Goal: Task Accomplishment & Management: Complete application form

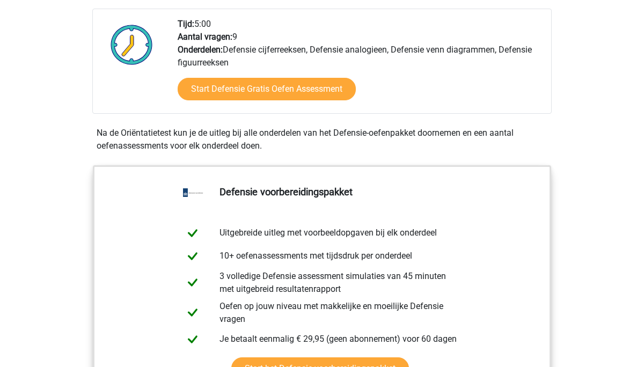
scroll to position [366, 0]
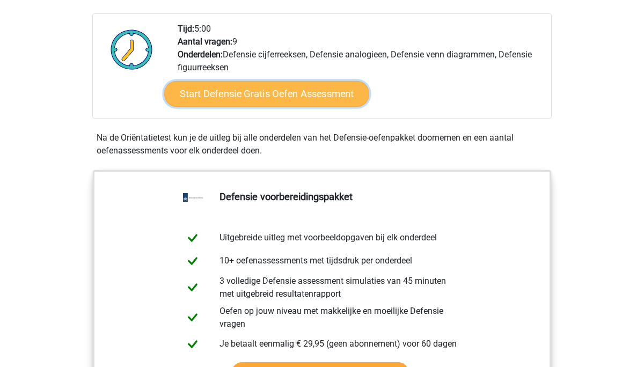
click at [267, 94] on link "Start Defensie Gratis Oefen Assessment" at bounding box center [266, 94] width 205 height 26
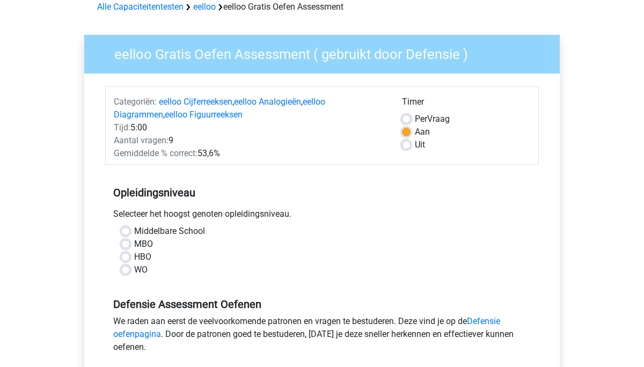
scroll to position [55, 0]
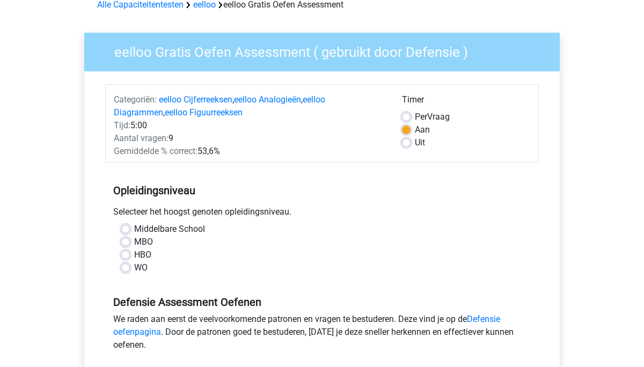
click at [134, 267] on label "WO" at bounding box center [140, 267] width 13 height 13
click at [126, 267] on input "WO" at bounding box center [125, 266] width 9 height 11
radio input "true"
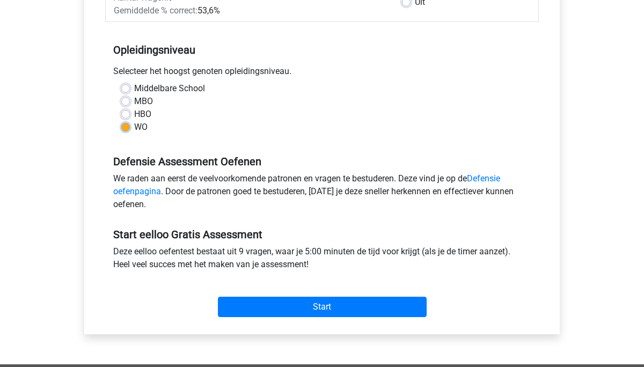
scroll to position [198, 0]
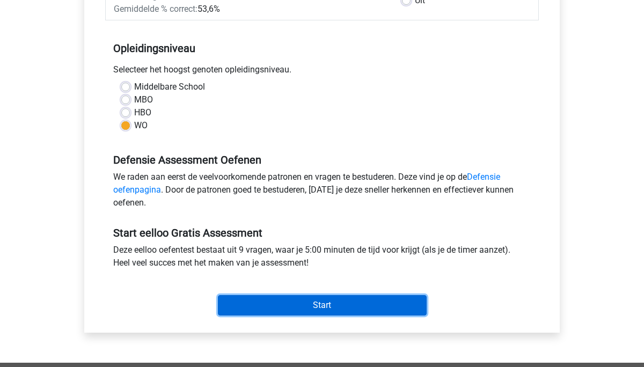
click at [262, 303] on input "Start" at bounding box center [322, 305] width 209 height 20
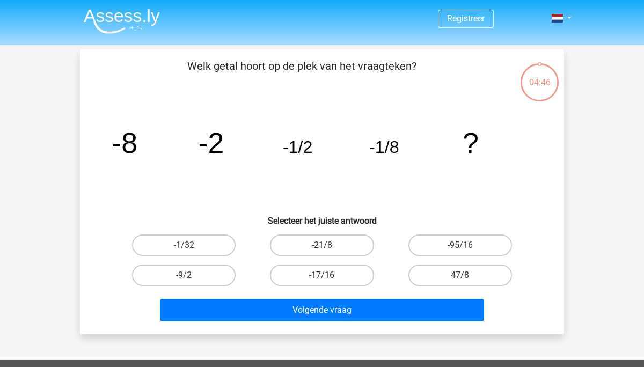
click at [186, 247] on input "-1/32" at bounding box center [187, 248] width 7 height 7
radio input "true"
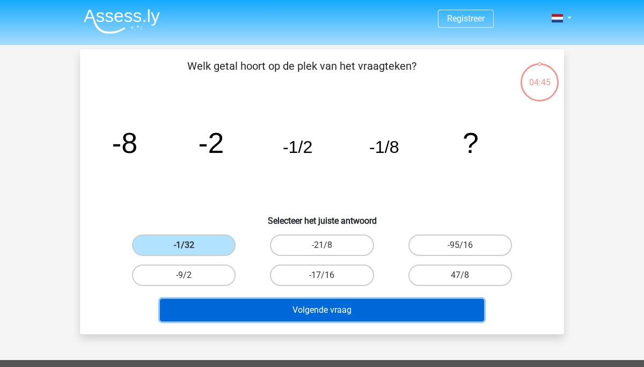
click at [278, 315] on button "Volgende vraag" at bounding box center [322, 310] width 325 height 23
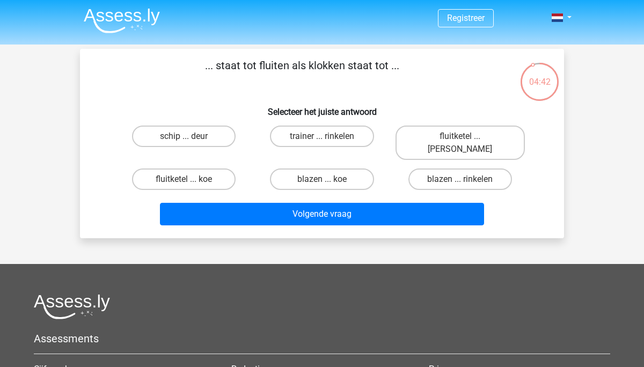
scroll to position [1, 0]
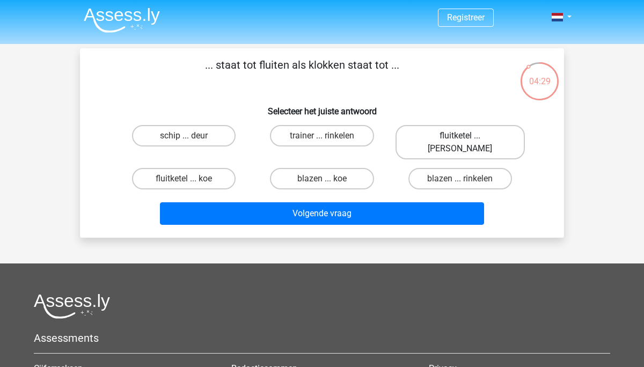
click at [431, 132] on label "fluitketel ... luiden" at bounding box center [460, 142] width 129 height 34
click at [460, 136] on input "fluitketel ... luiden" at bounding box center [463, 139] width 7 height 7
radio input "true"
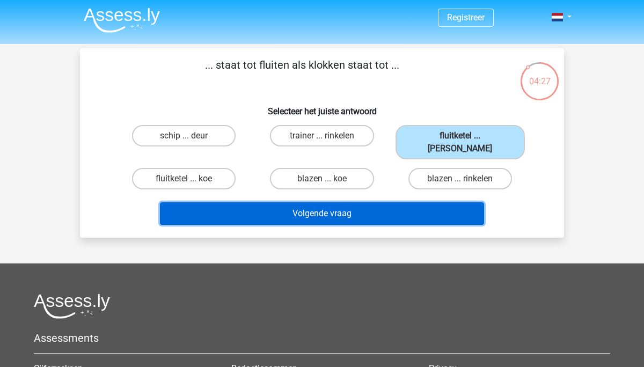
click at [327, 203] on button "Volgende vraag" at bounding box center [322, 213] width 325 height 23
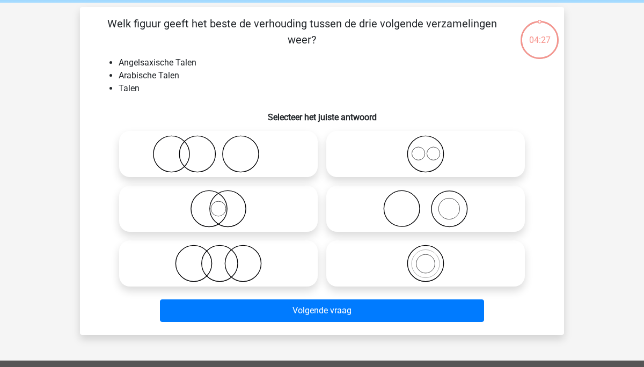
scroll to position [49, 0]
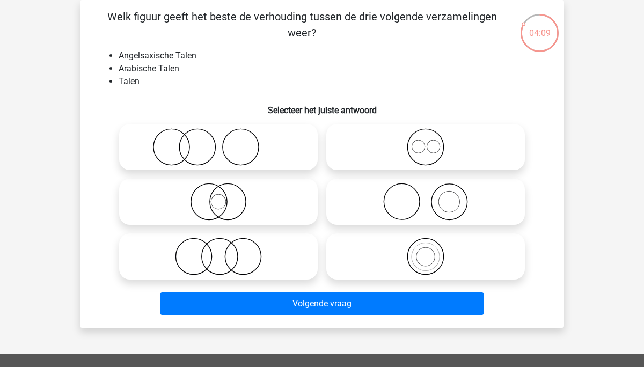
click at [431, 159] on icon at bounding box center [426, 147] width 190 height 38
click at [431, 142] on input "radio" at bounding box center [429, 138] width 7 height 7
radio input "true"
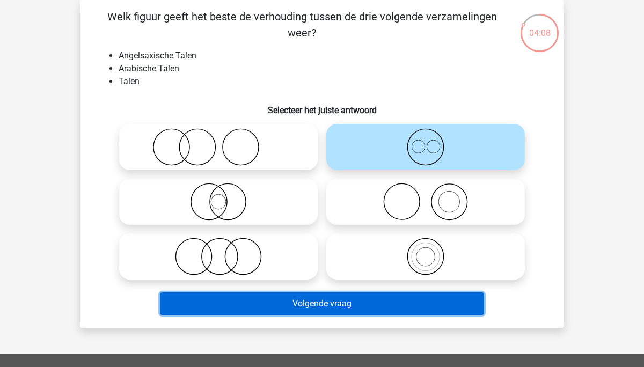
click at [333, 309] on button "Volgende vraag" at bounding box center [322, 304] width 325 height 23
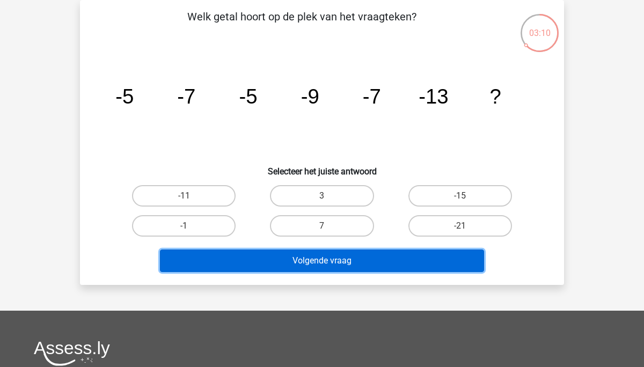
click at [344, 255] on button "Volgende vraag" at bounding box center [322, 261] width 325 height 23
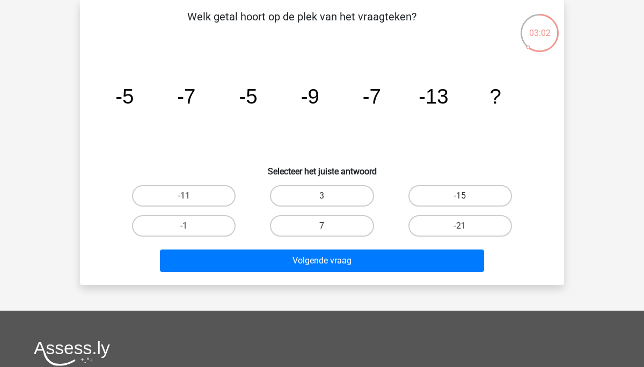
click at [455, 200] on label "-15" at bounding box center [461, 195] width 104 height 21
click at [460, 200] on input "-15" at bounding box center [463, 199] width 7 height 7
radio input "true"
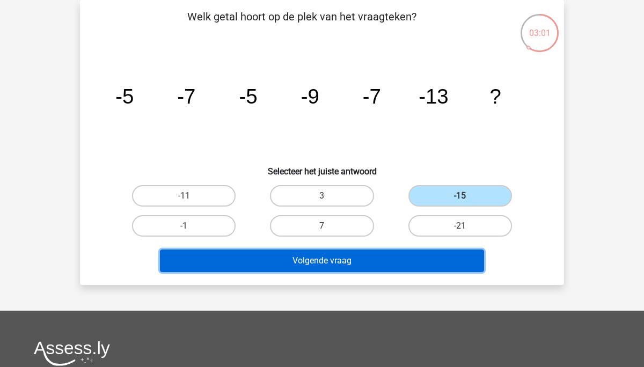
click at [328, 266] on button "Volgende vraag" at bounding box center [322, 261] width 325 height 23
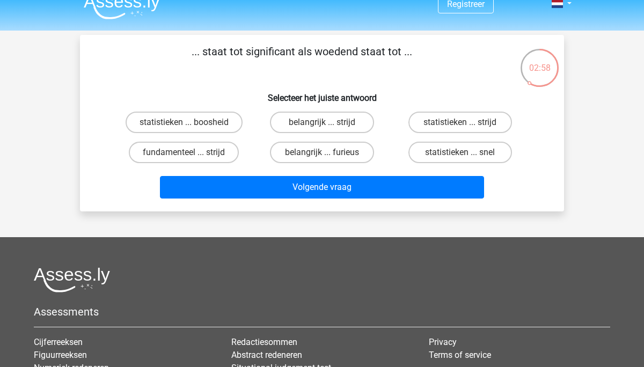
scroll to position [0, 0]
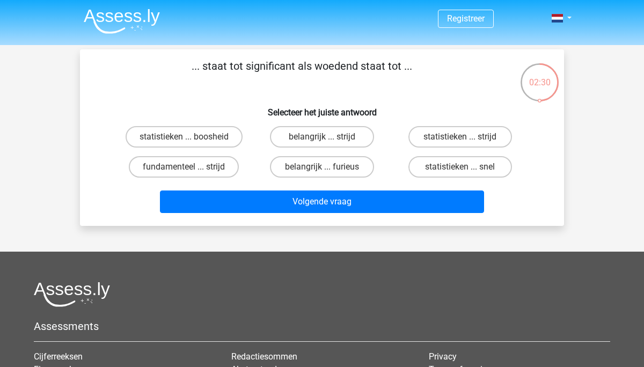
click at [326, 168] on input "belangrijk ... furieus" at bounding box center [325, 170] width 7 height 7
radio input "true"
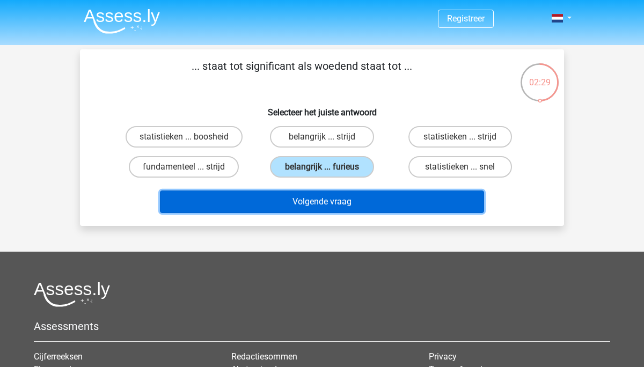
click at [318, 203] on button "Volgende vraag" at bounding box center [322, 202] width 325 height 23
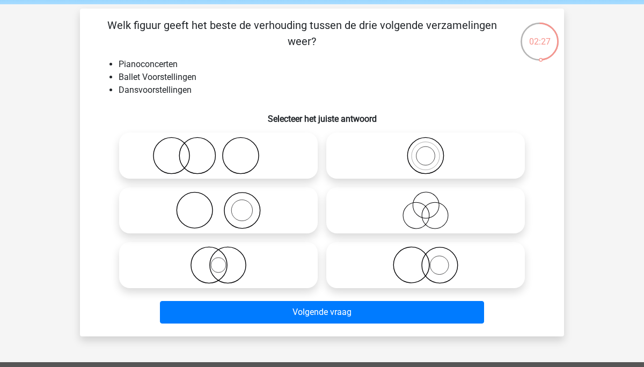
scroll to position [39, 0]
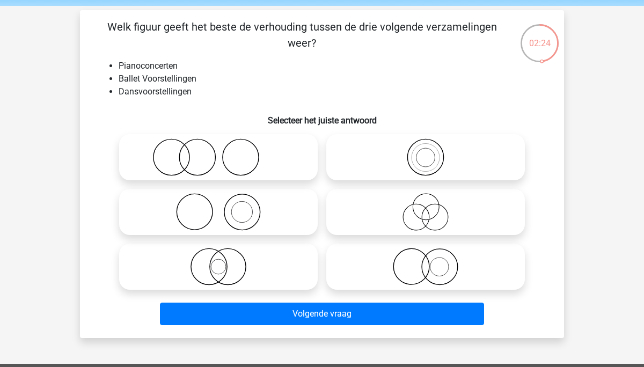
click at [221, 155] on icon at bounding box center [218, 158] width 190 height 38
click at [221, 152] on input "radio" at bounding box center [222, 148] width 7 height 7
radio input "true"
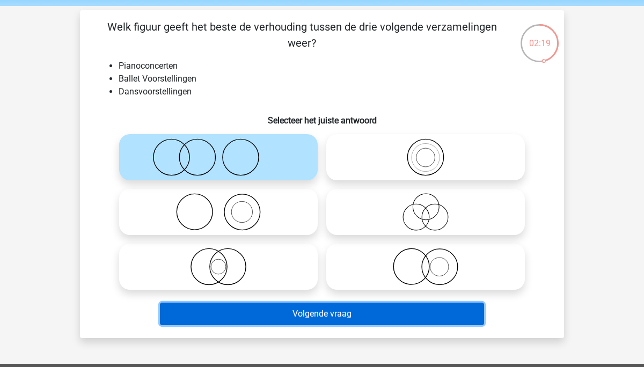
click at [284, 315] on button "Volgende vraag" at bounding box center [322, 314] width 325 height 23
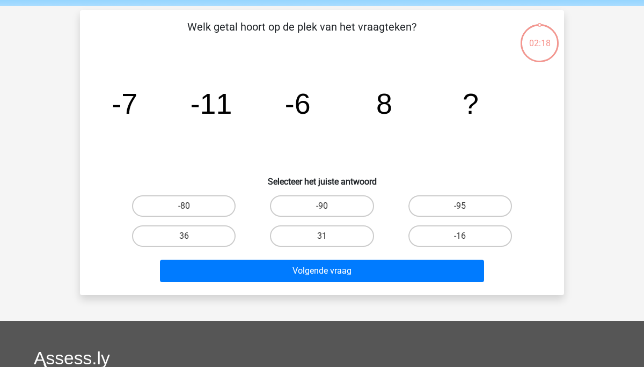
scroll to position [49, 0]
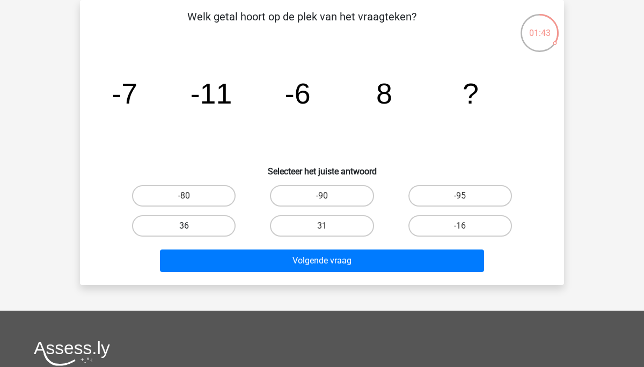
click at [203, 225] on label "36" at bounding box center [184, 225] width 104 height 21
click at [191, 226] on input "36" at bounding box center [187, 229] width 7 height 7
radio input "true"
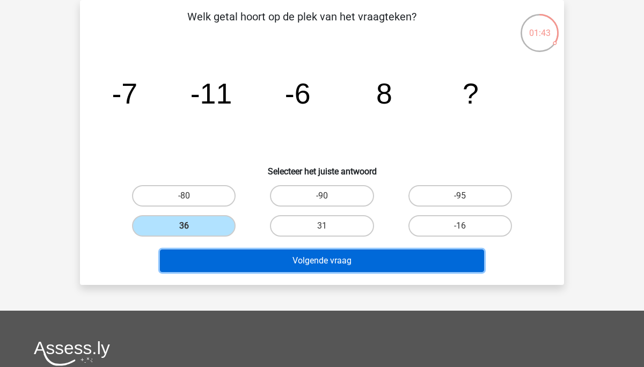
click at [247, 263] on button "Volgende vraag" at bounding box center [322, 261] width 325 height 23
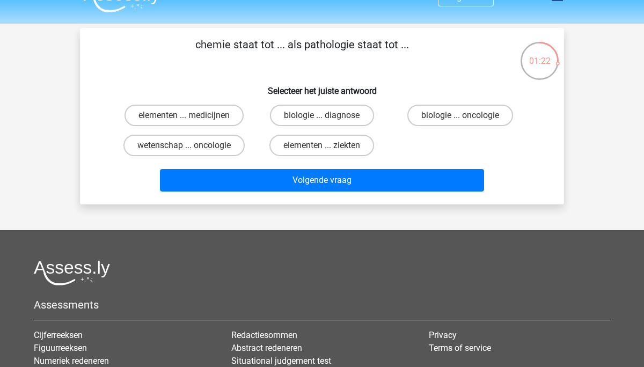
scroll to position [21, 0]
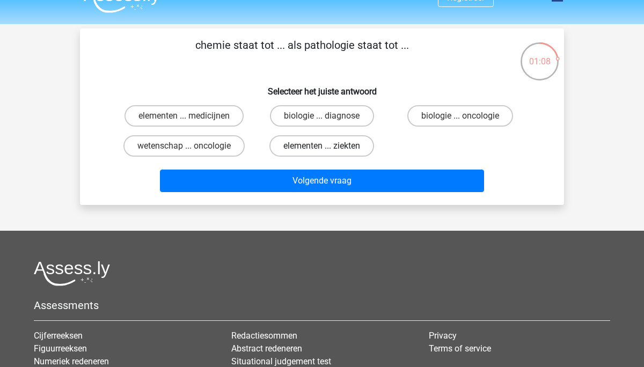
click at [289, 148] on label "elementen ... ziekten" at bounding box center [322, 145] width 105 height 21
click at [322, 148] on input "elementen ... ziekten" at bounding box center [325, 149] width 7 height 7
radio input "true"
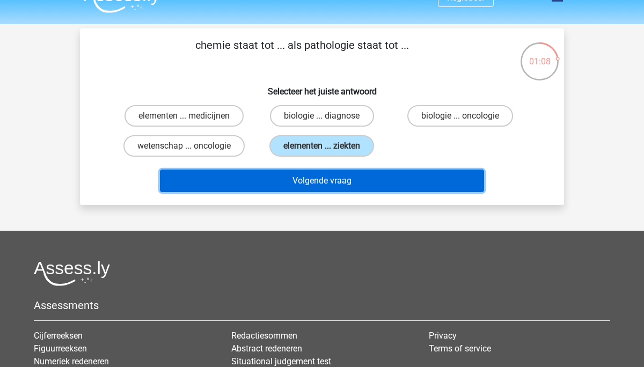
click at [272, 186] on button "Volgende vraag" at bounding box center [322, 181] width 325 height 23
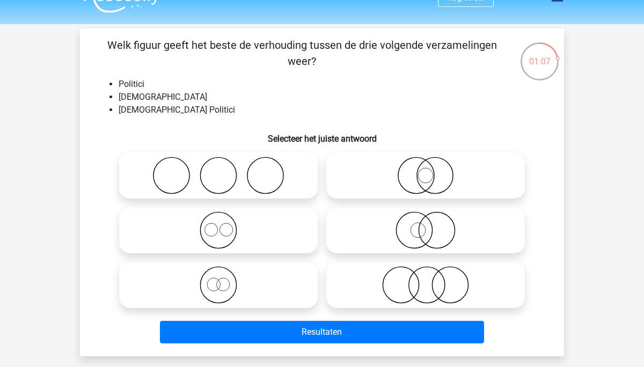
scroll to position [49, 0]
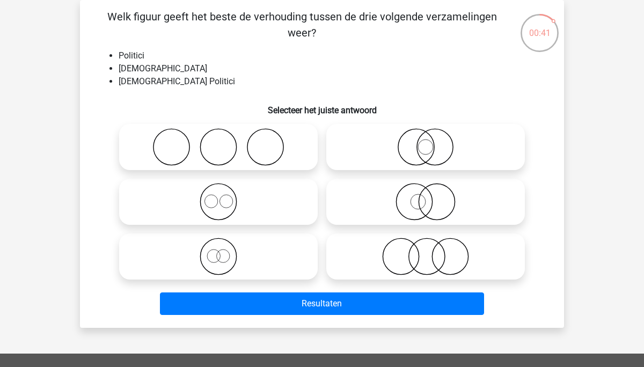
click at [425, 144] on icon at bounding box center [426, 147] width 190 height 38
click at [426, 142] on input "radio" at bounding box center [429, 138] width 7 height 7
radio input "true"
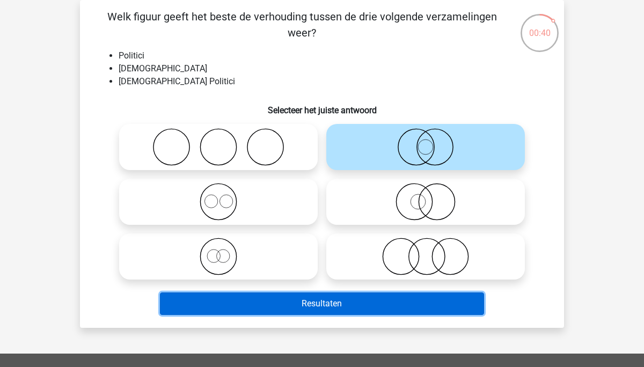
click at [314, 305] on button "Resultaten" at bounding box center [322, 304] width 325 height 23
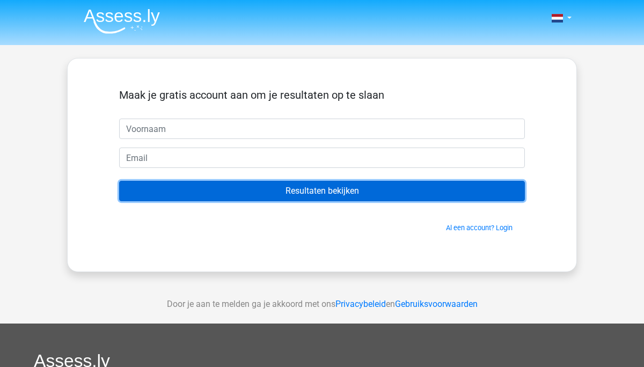
click at [312, 193] on input "Resultaten bekijken" at bounding box center [322, 191] width 406 height 20
